Goal: Task Accomplishment & Management: Use online tool/utility

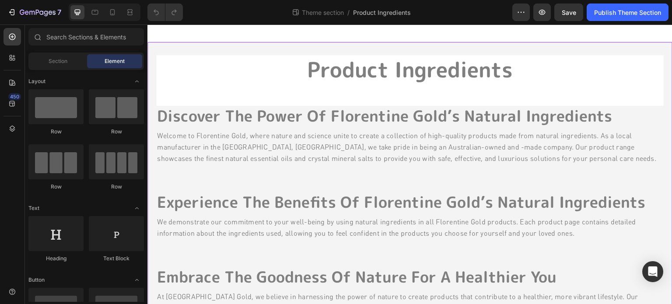
click at [189, 160] on p "Welcome to Florentine Gold, where nature and science unite to create a collecti…" at bounding box center [410, 148] width 506 height 34
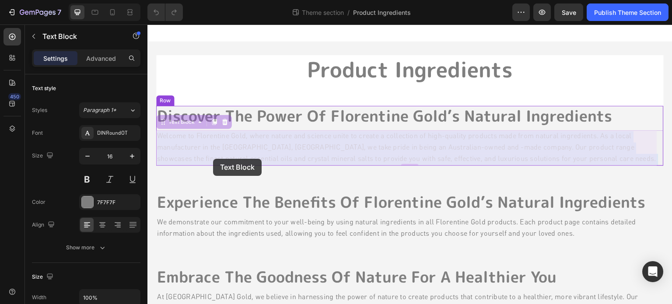
drag, startPoint x: 203, startPoint y: 159, endPoint x: 210, endPoint y: 159, distance: 7.9
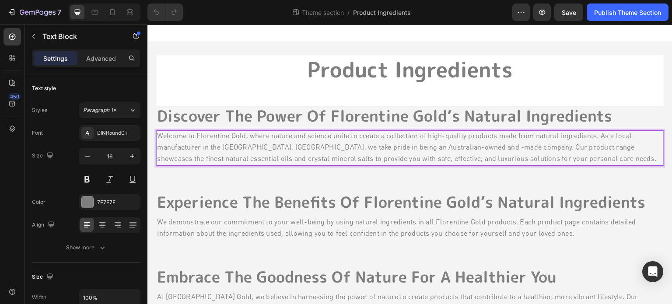
click at [202, 161] on p "Welcome to Florentine Gold, where nature and science unite to create a collecti…" at bounding box center [410, 148] width 506 height 34
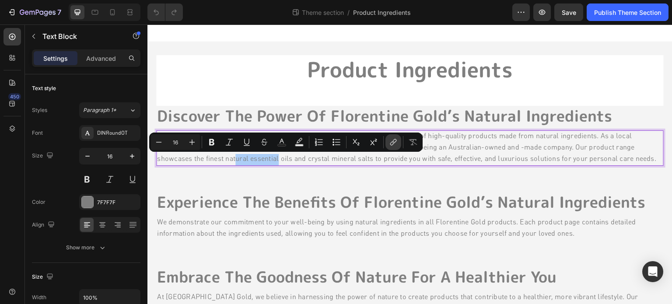
click at [392, 147] on button "link" at bounding box center [394, 142] width 16 height 16
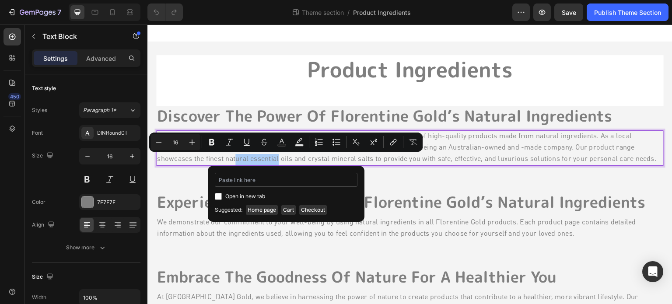
click at [250, 179] on input "Editor contextual toolbar" at bounding box center [286, 180] width 143 height 14
type input "[URL][DOMAIN_NAME]"
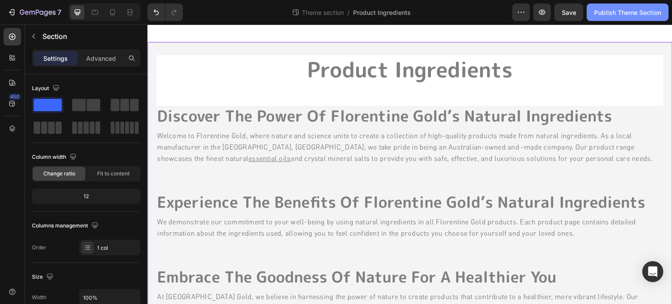
click at [608, 13] on div "Publish Theme Section" at bounding box center [627, 12] width 67 height 9
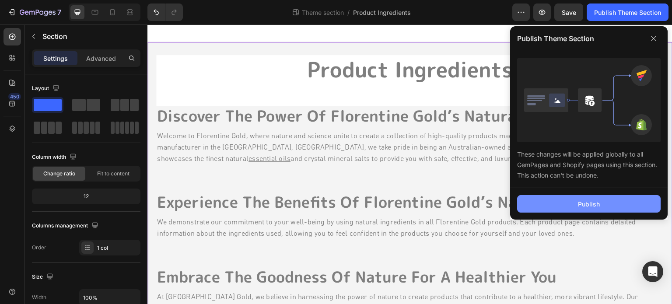
click at [563, 200] on button "Publish" at bounding box center [589, 204] width 144 height 18
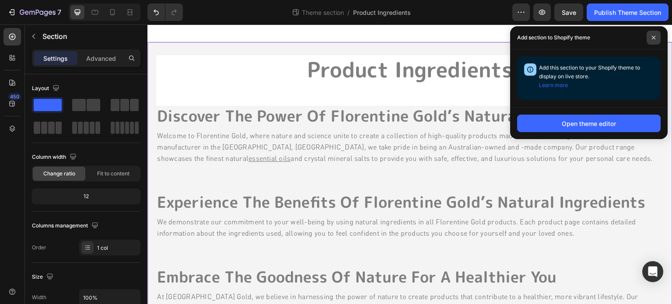
click at [655, 37] on icon at bounding box center [654, 37] width 4 height 4
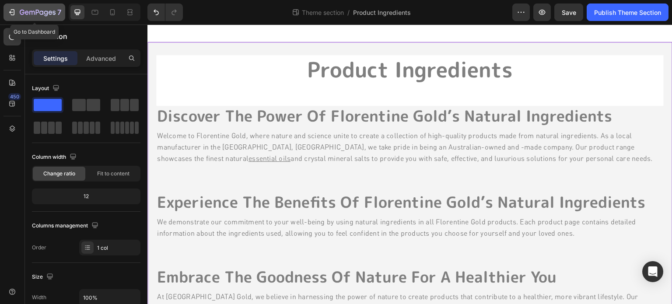
click at [13, 12] on icon "button" at bounding box center [11, 12] width 4 height 3
